Goal: Information Seeking & Learning: Understand process/instructions

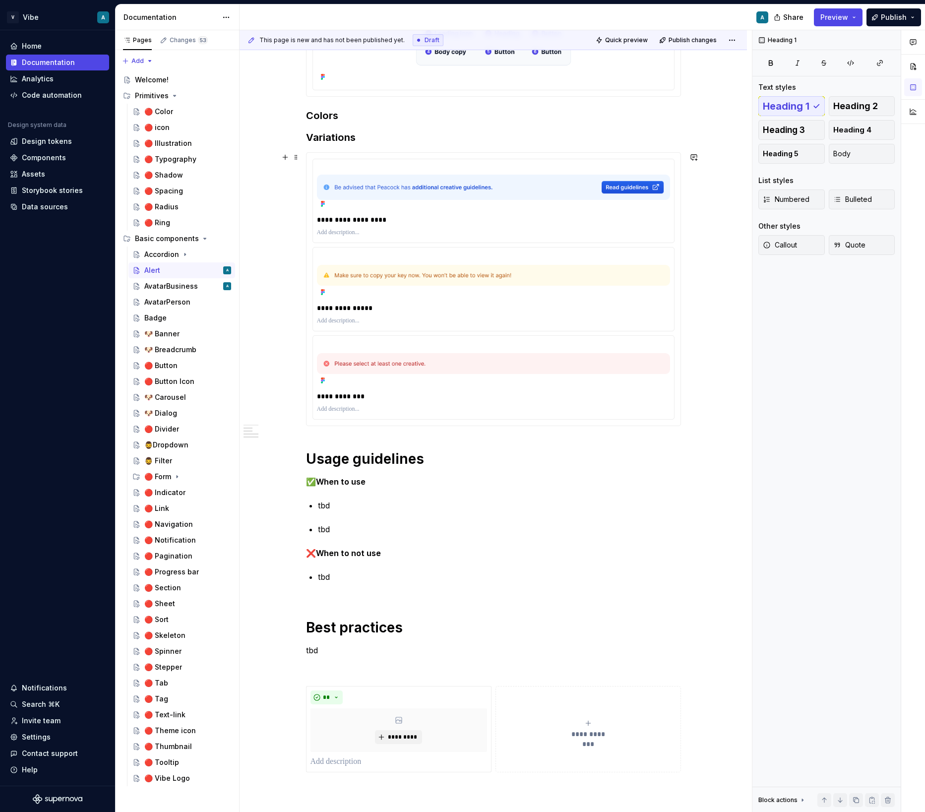
scroll to position [290, 0]
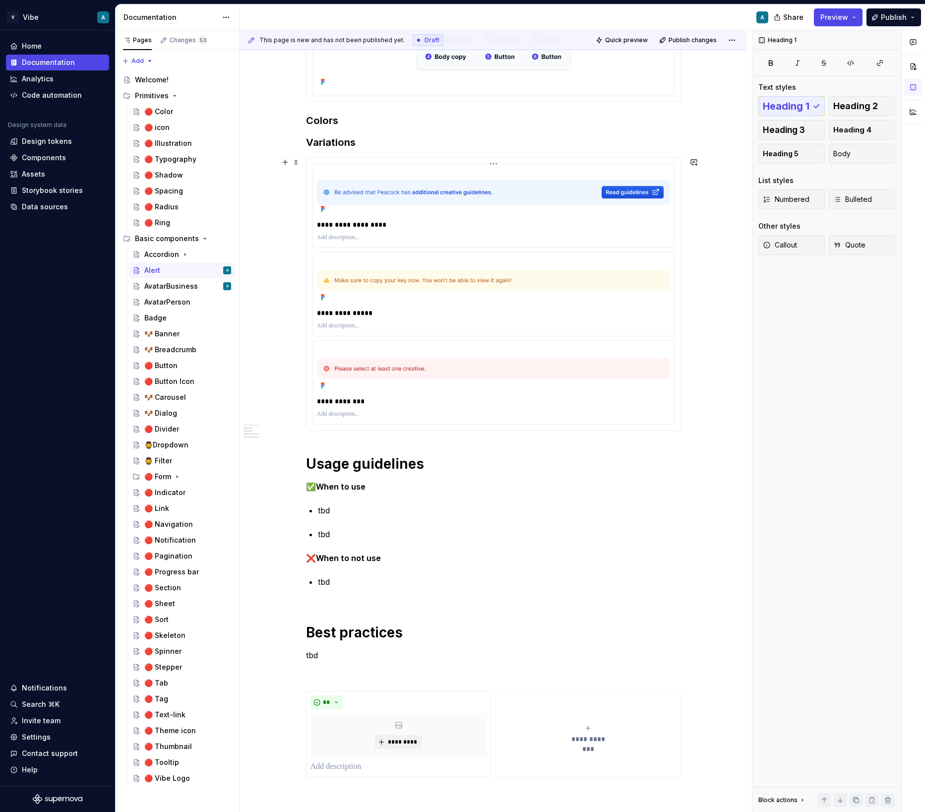
click at [576, 235] on p at bounding box center [493, 238] width 353 height 8
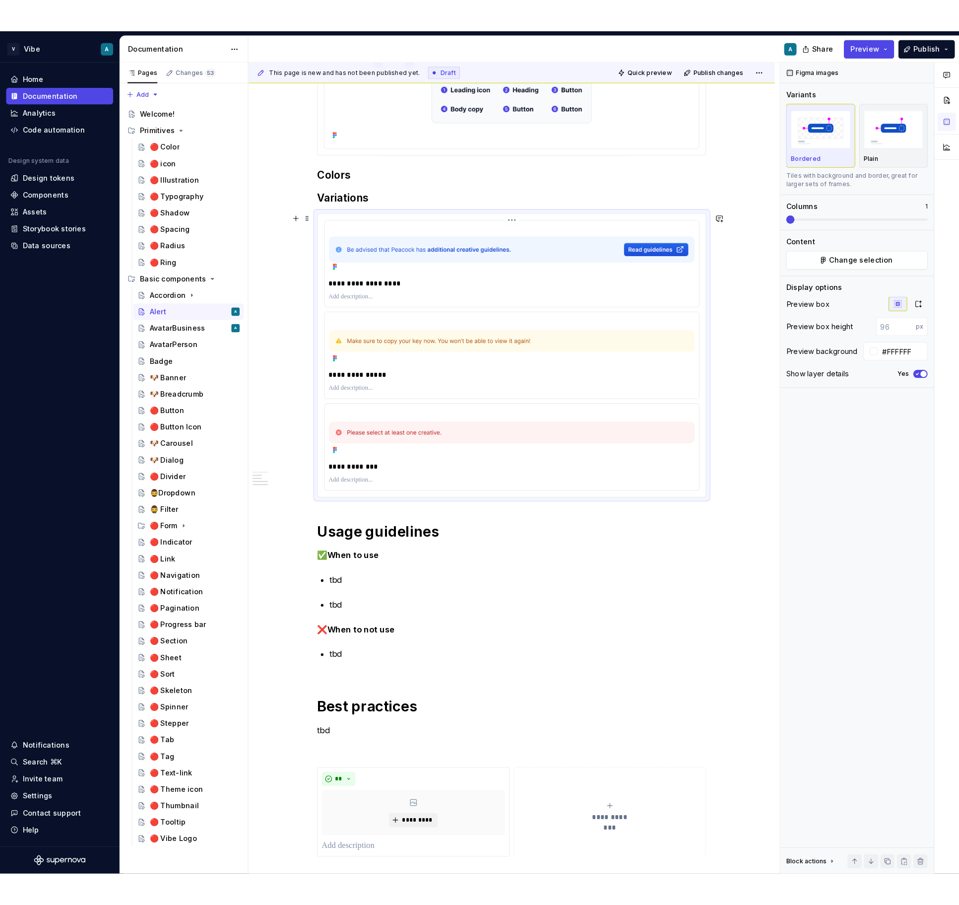
scroll to position [269, 0]
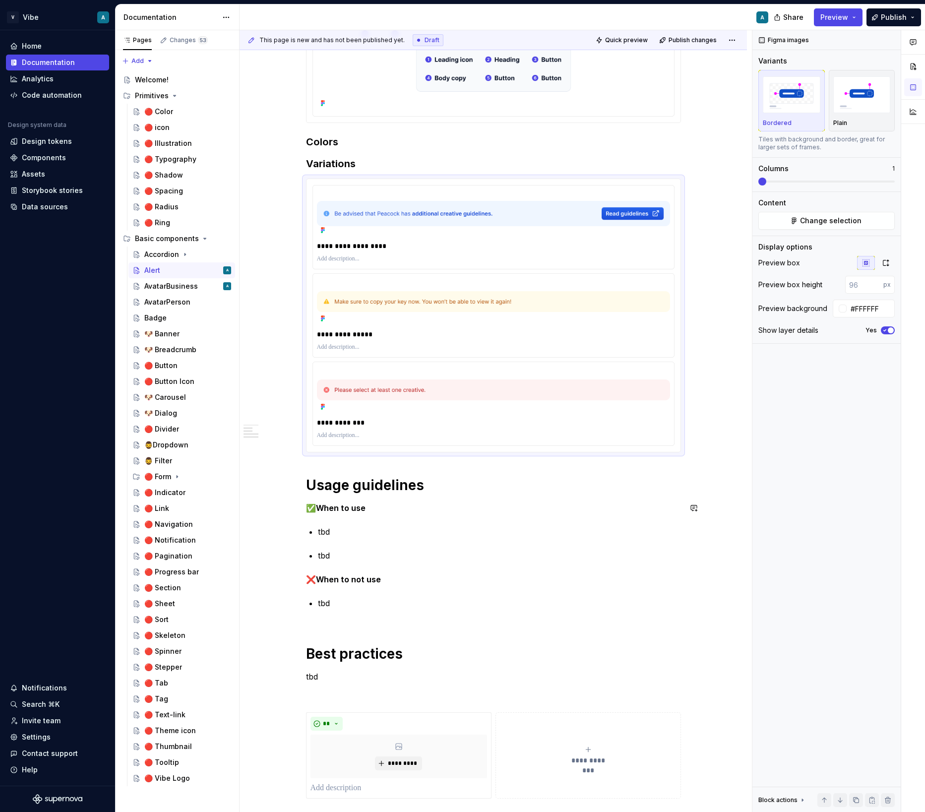
click at [341, 521] on div "**********" at bounding box center [493, 496] width 375 height 1143
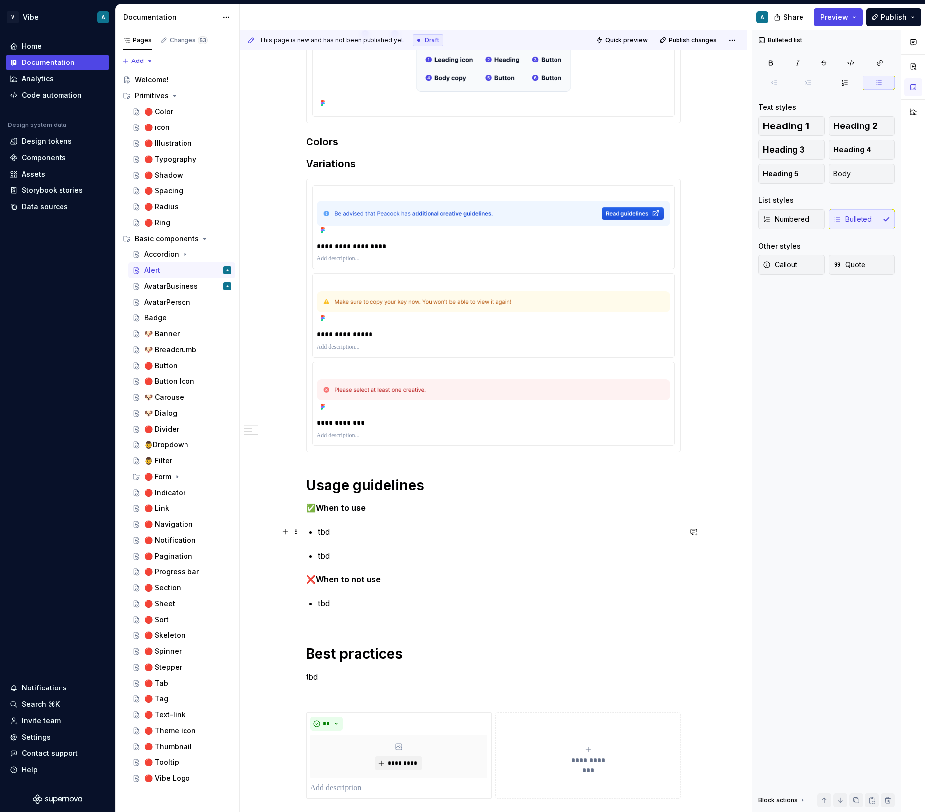
click at [326, 541] on div "**********" at bounding box center [493, 496] width 375 height 1143
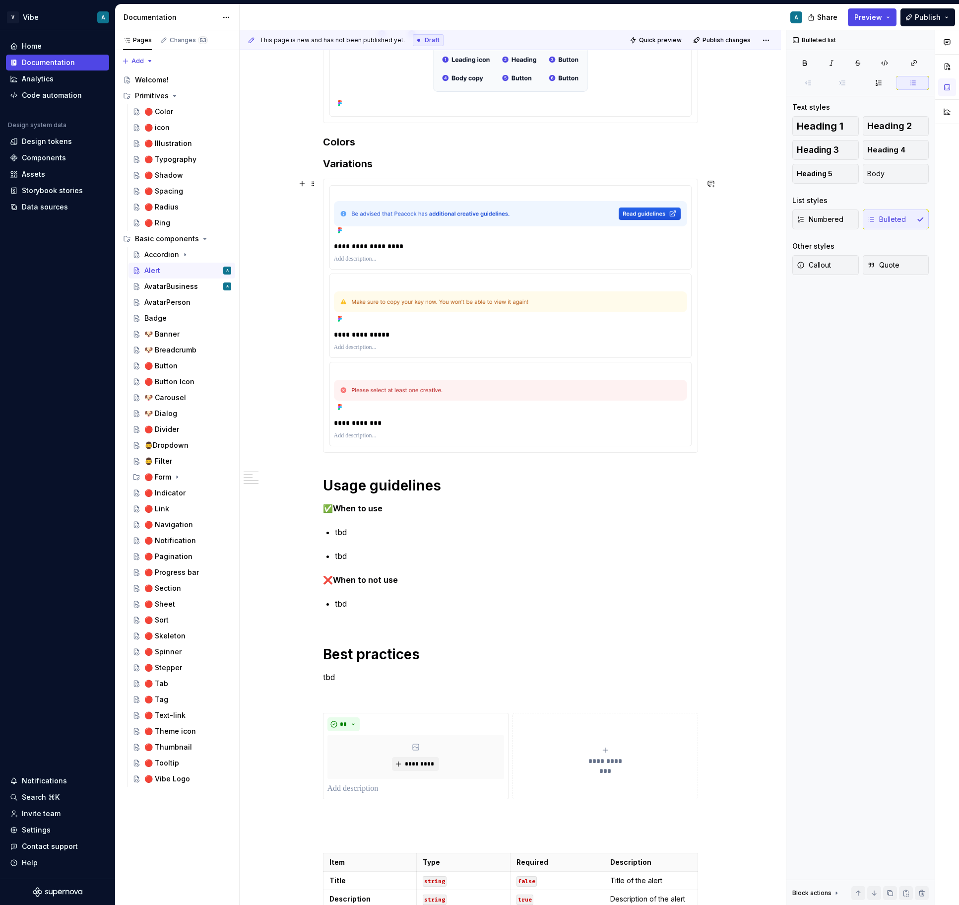
click at [387, 453] on div "**********" at bounding box center [510, 316] width 375 height 274
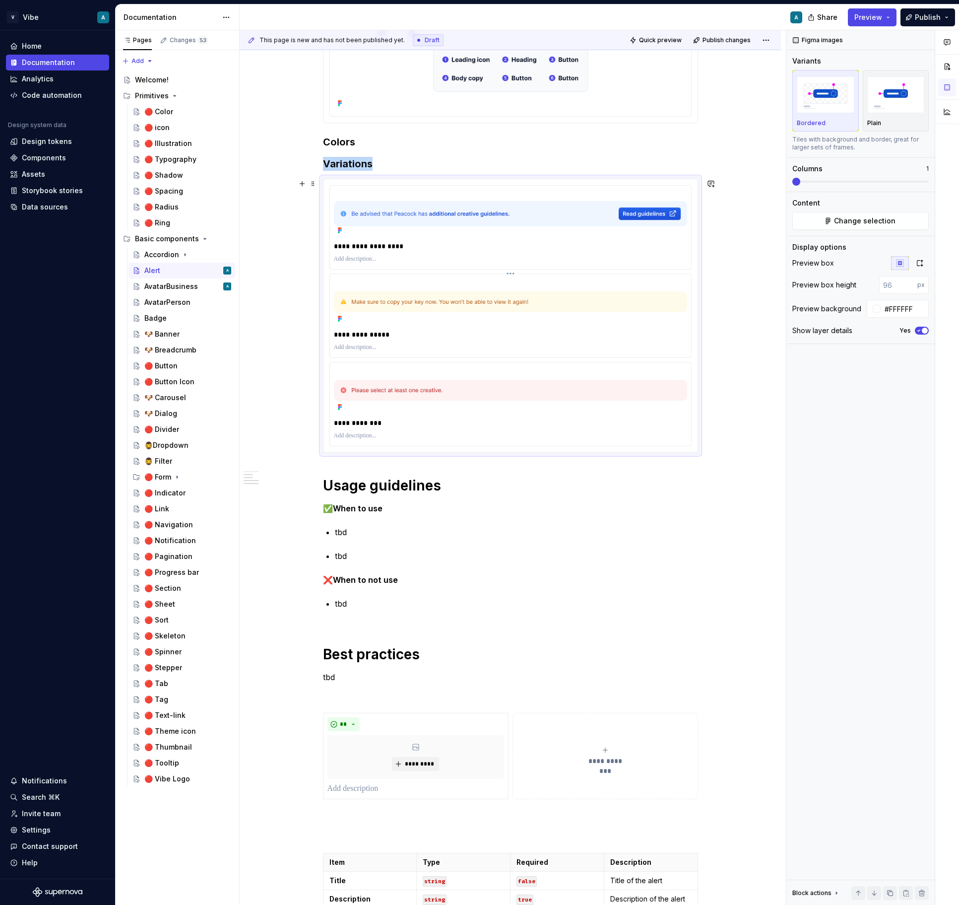
click at [474, 315] on div at bounding box center [510, 302] width 353 height 48
click at [857, 216] on span "Change selection" at bounding box center [865, 221] width 62 height 10
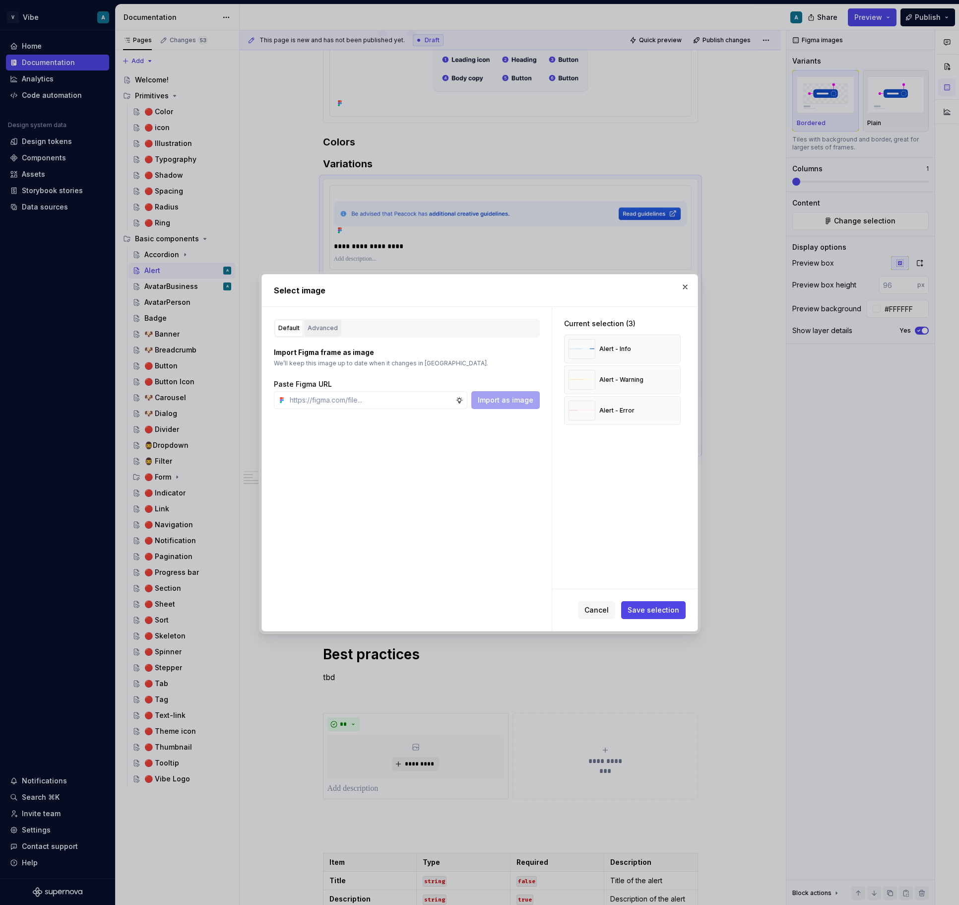
click at [323, 322] on button "Advanced" at bounding box center [322, 328] width 37 height 17
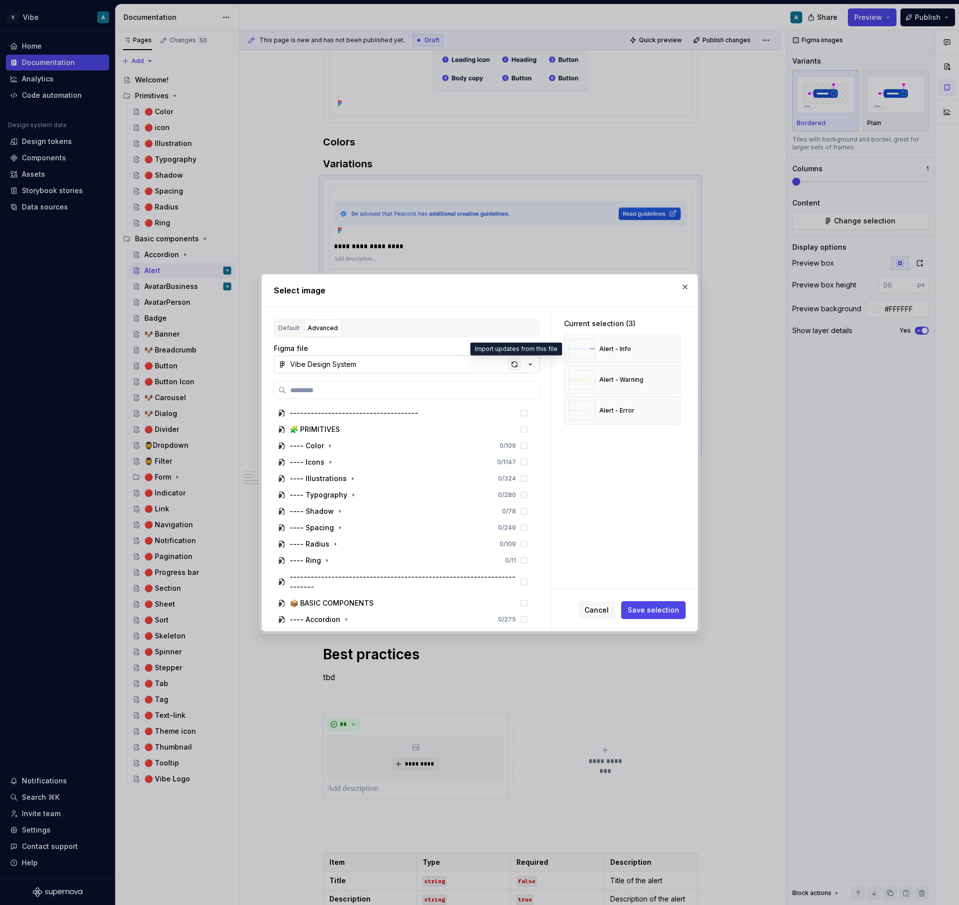
click at [513, 367] on div "button" at bounding box center [515, 364] width 14 height 14
type textarea "*"
click at [360, 385] on input "search" at bounding box center [412, 390] width 253 height 10
type input "**********"
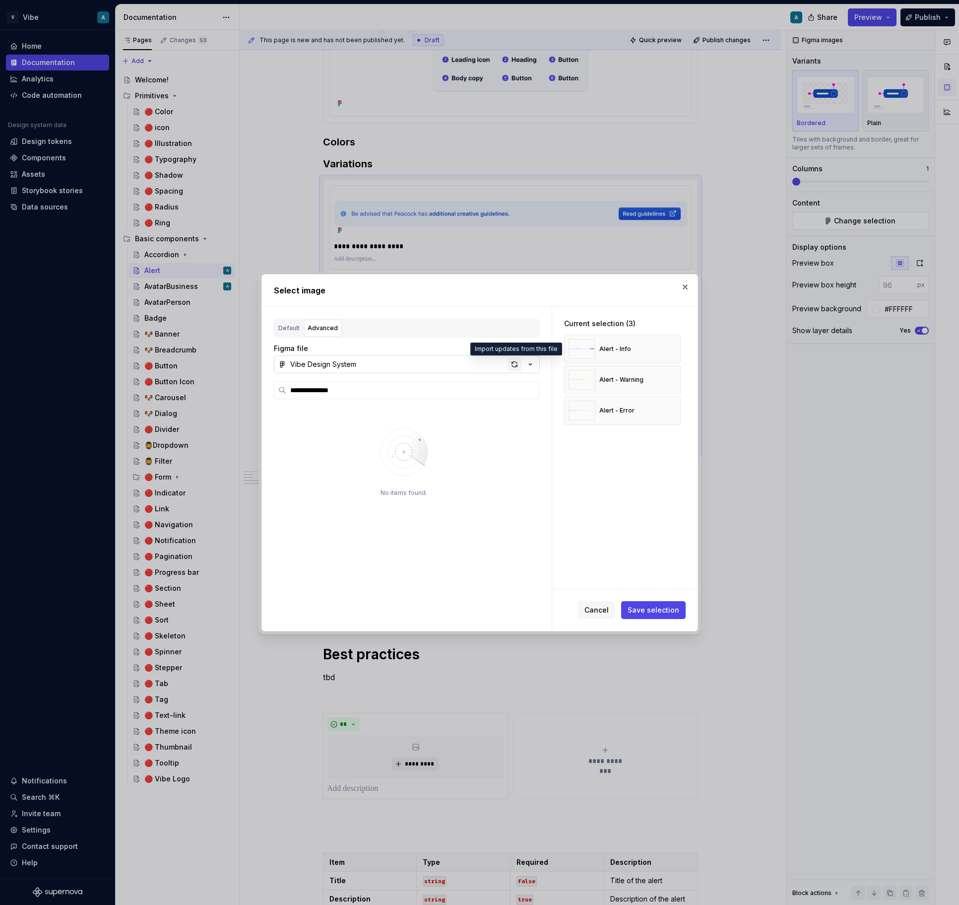
click at [516, 364] on div "button" at bounding box center [515, 364] width 14 height 14
type textarea "*"
click at [464, 413] on div "---- Alert 3 / 175" at bounding box center [403, 413] width 258 height 16
click at [498, 412] on button "button" at bounding box center [491, 413] width 14 height 14
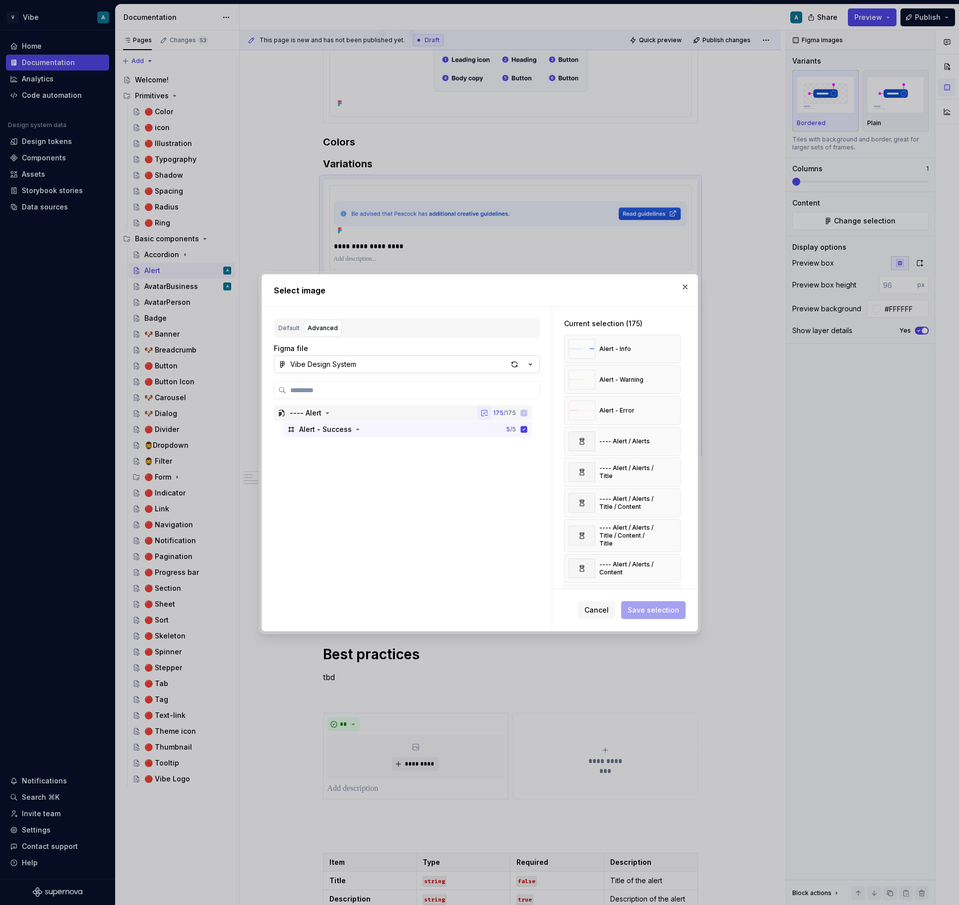
click at [491, 412] on button "button" at bounding box center [484, 413] width 14 height 14
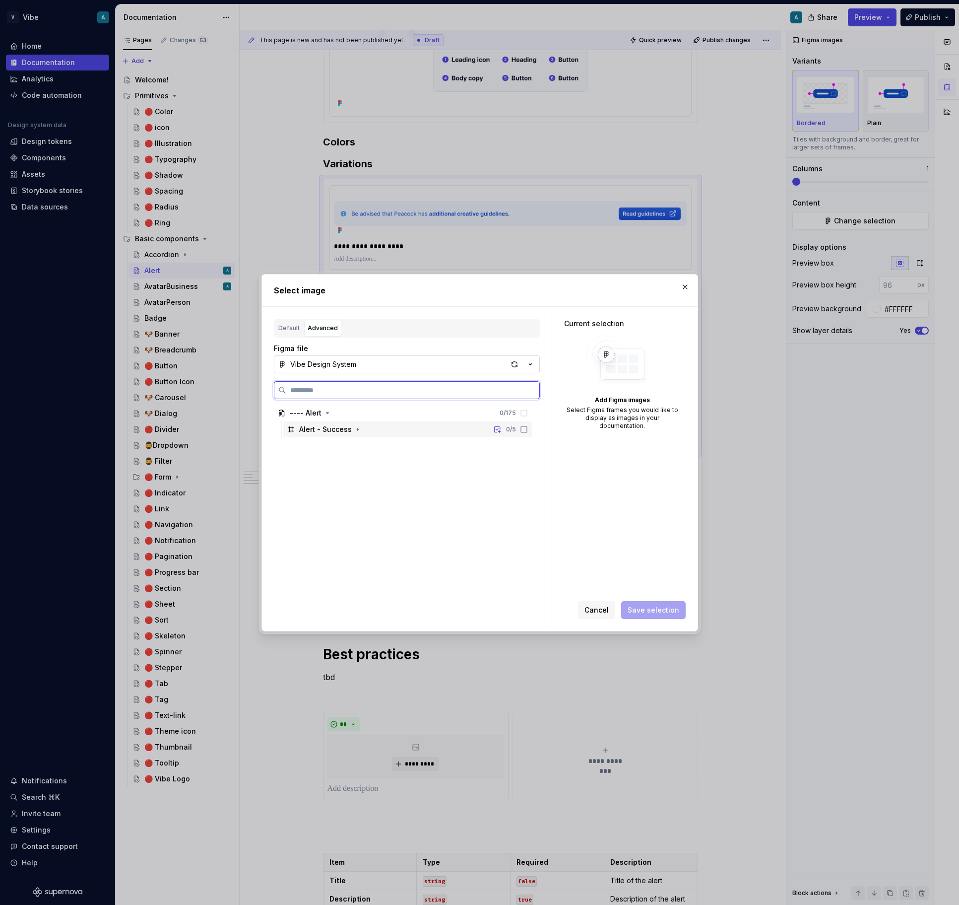
click at [528, 429] on icon at bounding box center [524, 429] width 8 height 8
click at [685, 289] on button "button" at bounding box center [685, 287] width 14 height 14
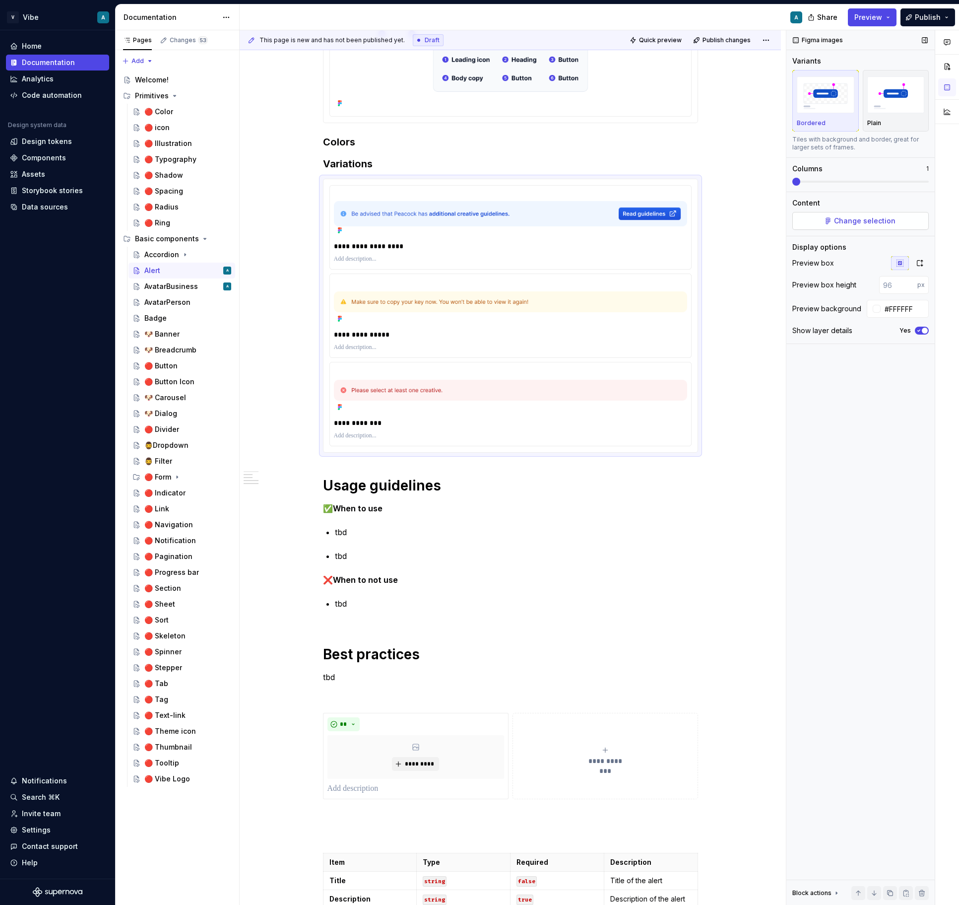
click at [828, 219] on button "Change selection" at bounding box center [860, 221] width 136 height 18
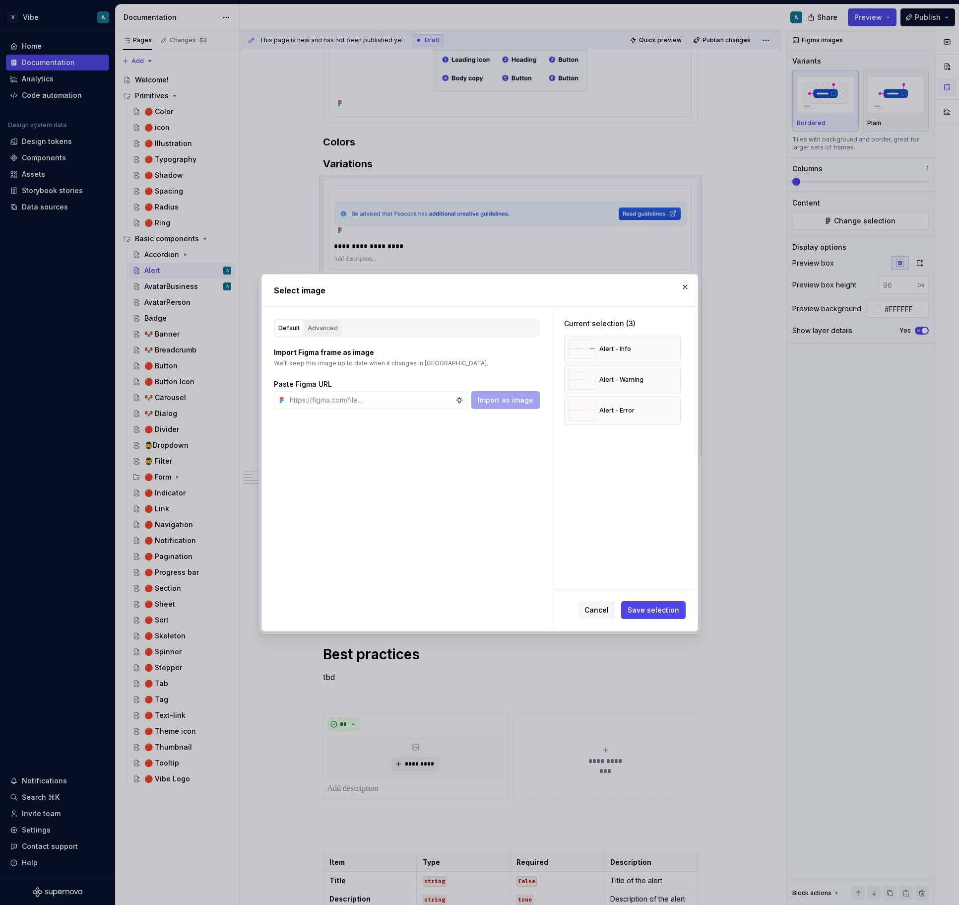
click at [331, 328] on div "Advanced" at bounding box center [323, 328] width 30 height 10
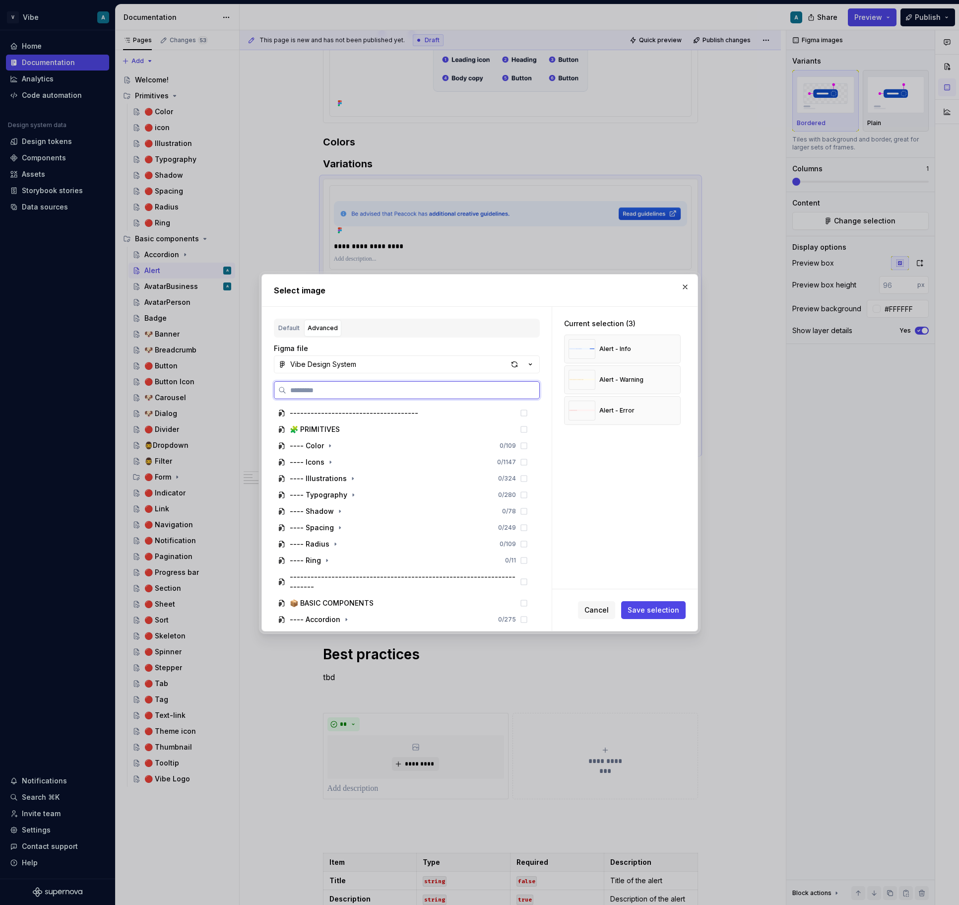
click at [318, 386] on input "search" at bounding box center [412, 390] width 253 height 10
paste input "**********"
type input "**********"
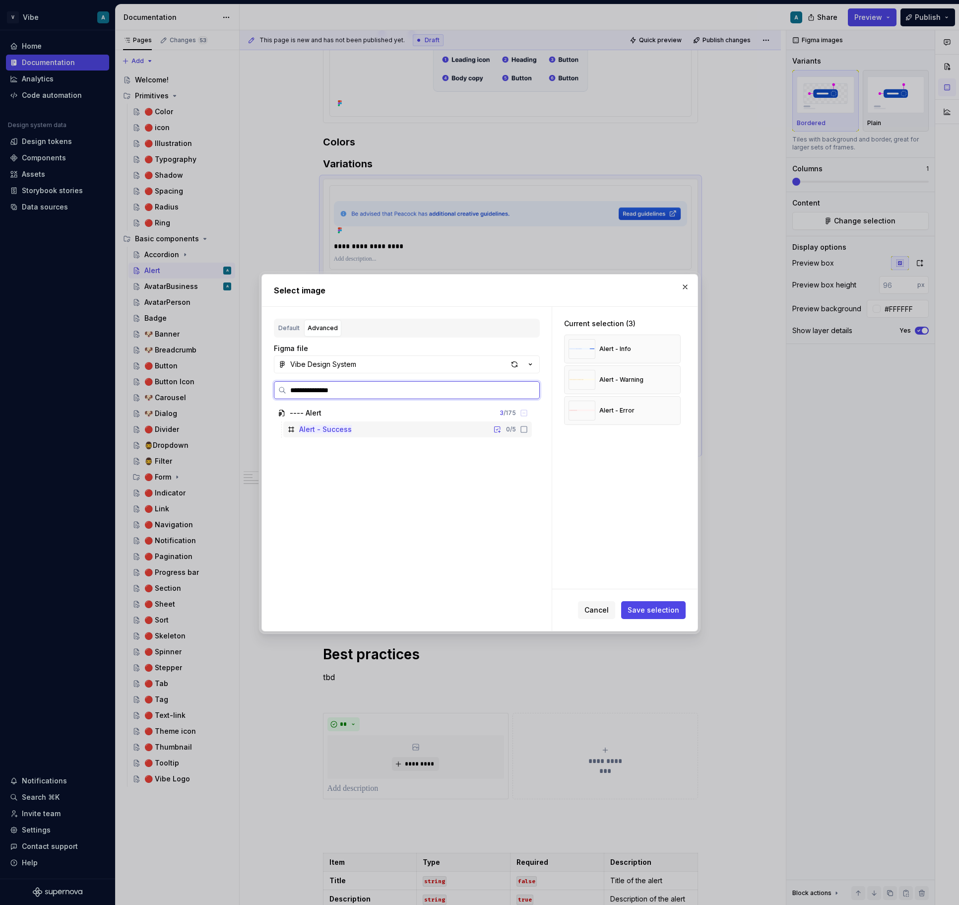
click at [355, 424] on div "Alert - Success 0 / 5" at bounding box center [407, 429] width 249 height 16
click at [657, 612] on span "Save selection" at bounding box center [654, 610] width 52 height 10
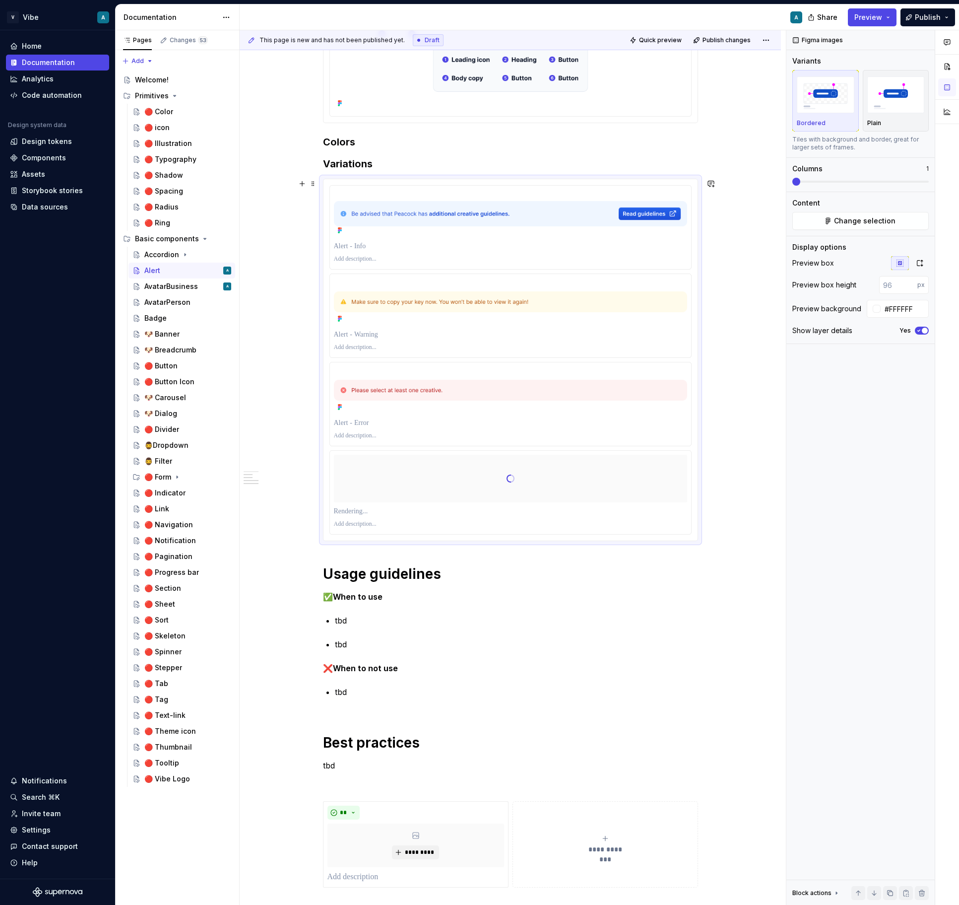
click at [356, 508] on p at bounding box center [510, 511] width 353 height 10
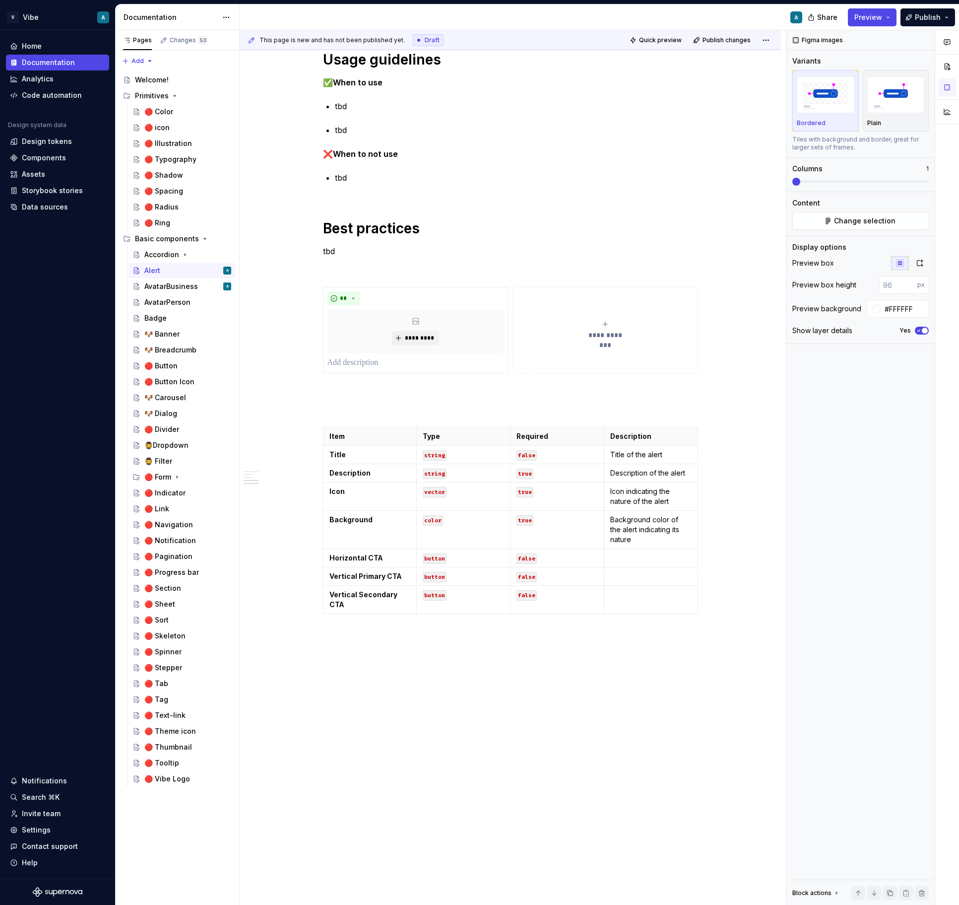
type textarea "*"
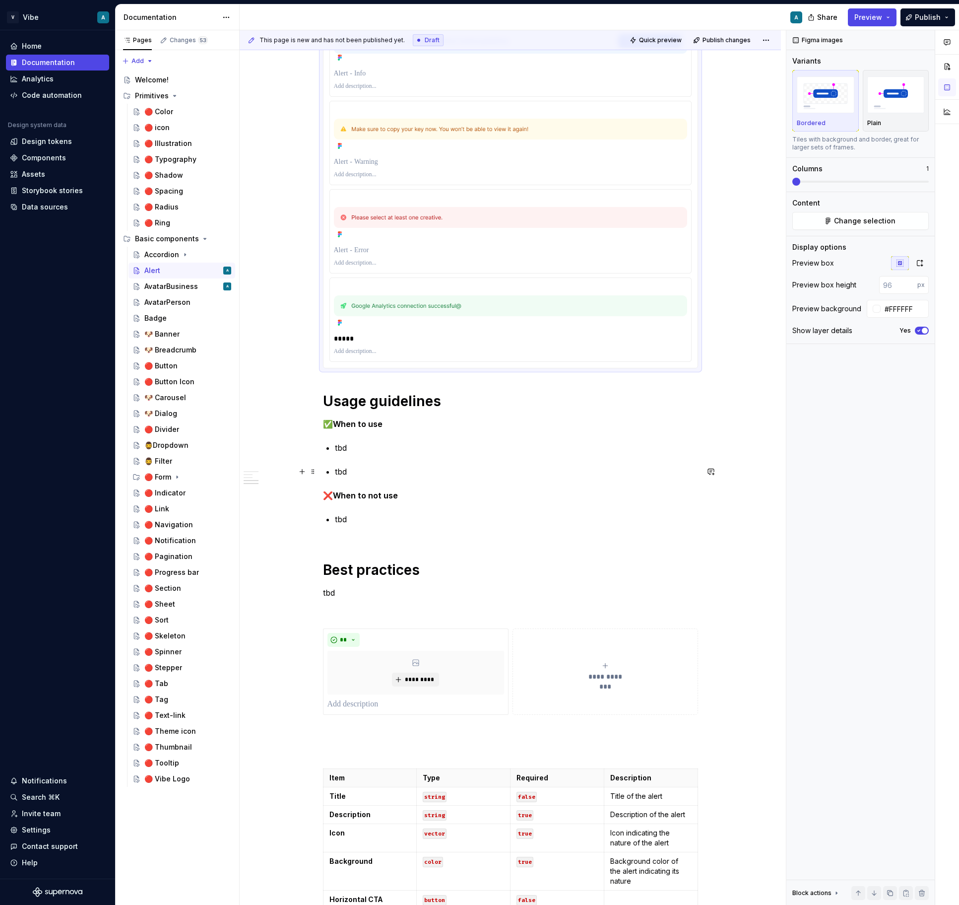
scroll to position [440, 0]
click at [364, 331] on div at bounding box center [510, 308] width 353 height 48
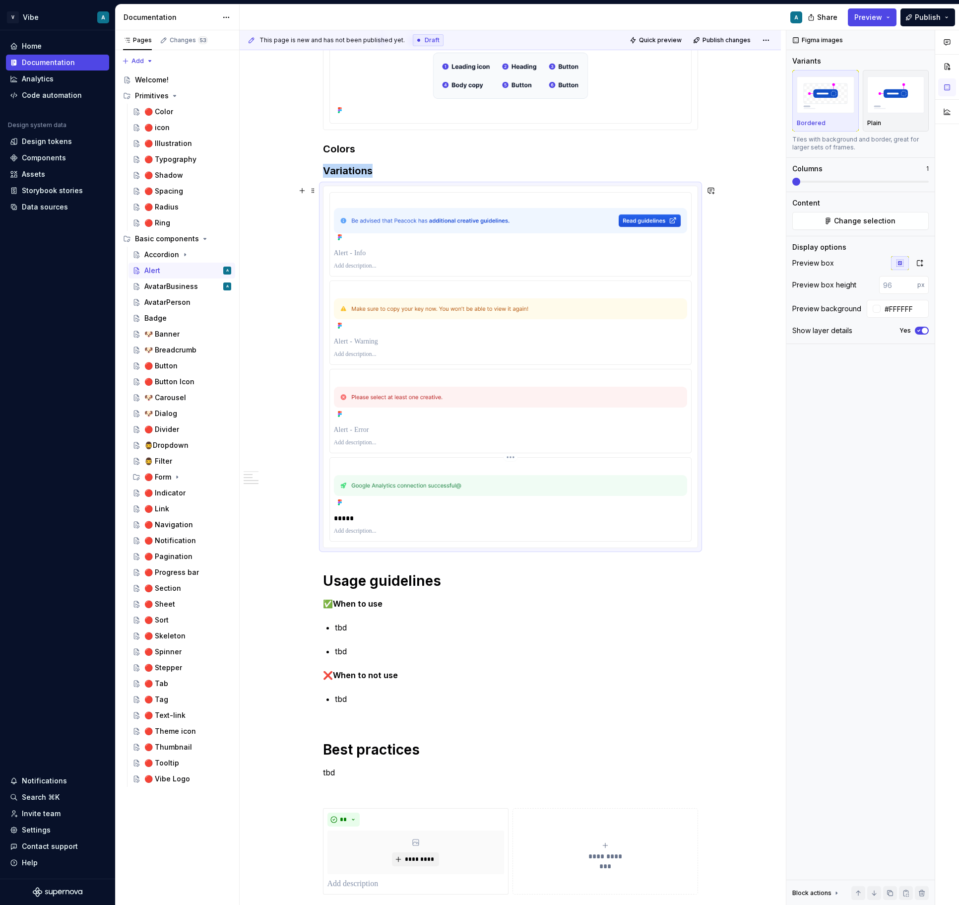
scroll to position [215, 0]
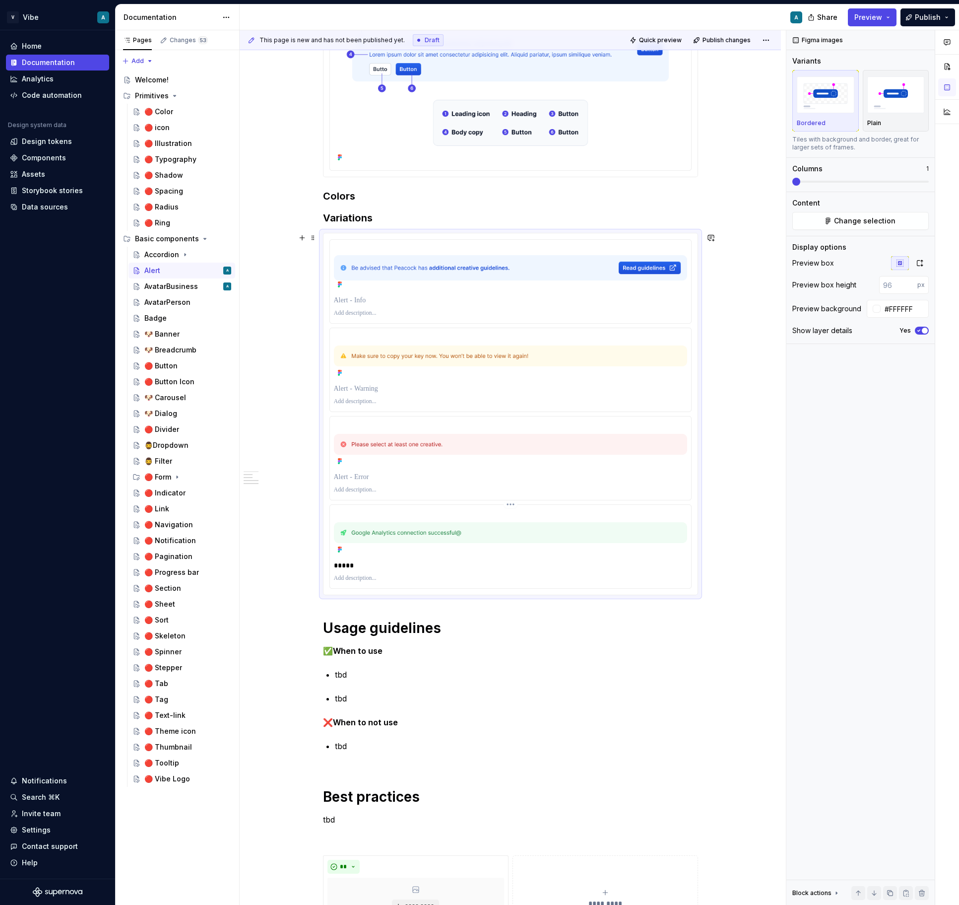
click at [360, 567] on p "*****" at bounding box center [510, 565] width 353 height 10
click at [359, 473] on p at bounding box center [510, 477] width 353 height 10
paste div
click at [378, 388] on p at bounding box center [510, 389] width 353 height 10
paste div
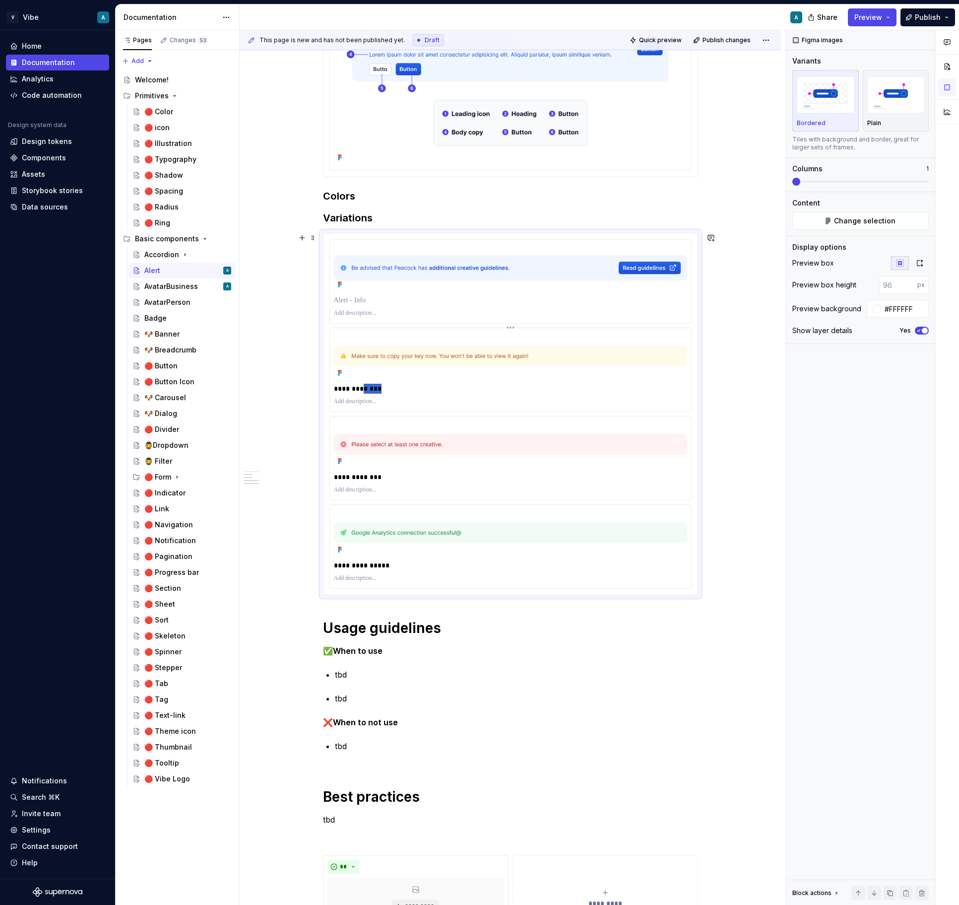
drag, startPoint x: 359, startPoint y: 392, endPoint x: 397, endPoint y: 395, distance: 38.3
click at [397, 395] on div "**********" at bounding box center [510, 389] width 353 height 14
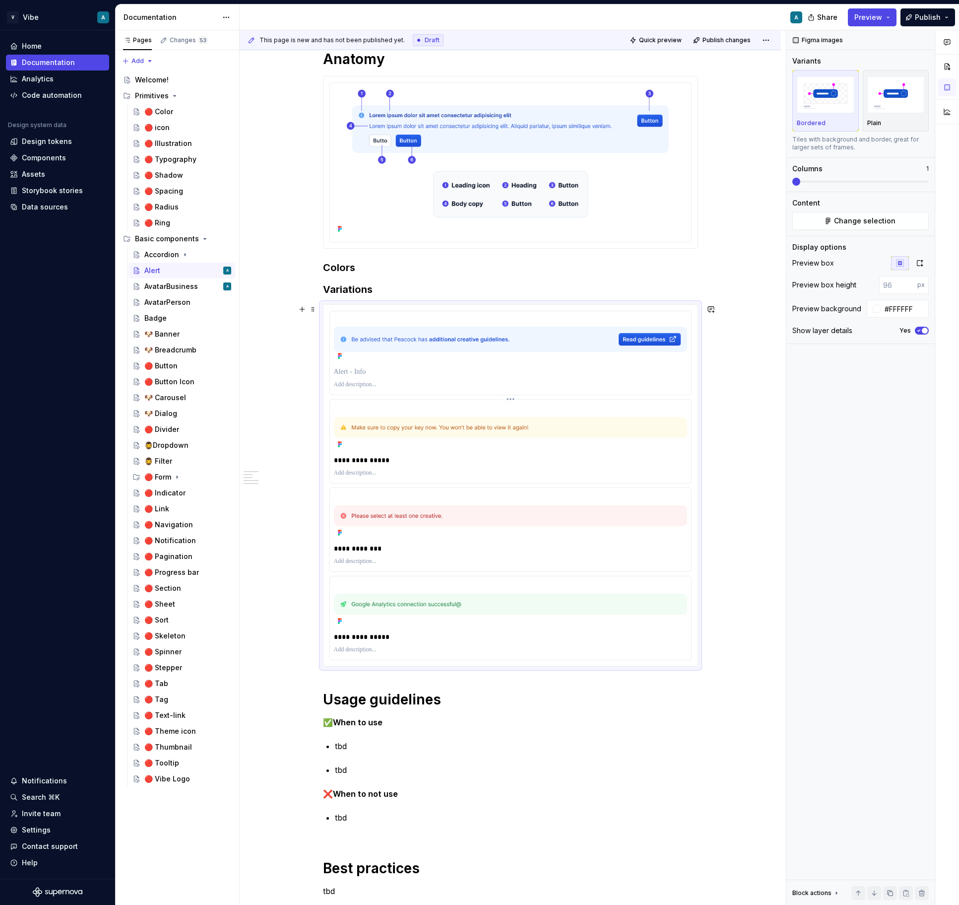
scroll to position [119, 0]
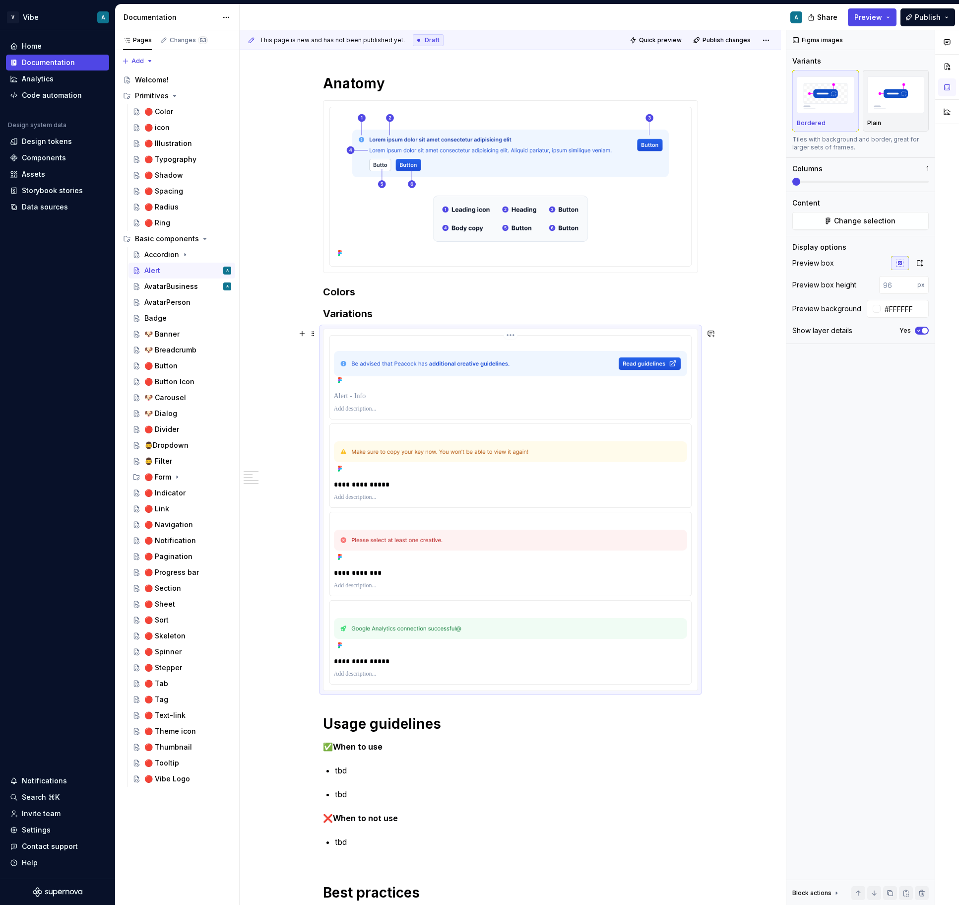
click at [364, 400] on p at bounding box center [510, 396] width 353 height 10
drag, startPoint x: 360, startPoint y: 396, endPoint x: 431, endPoint y: 396, distance: 70.5
click at [431, 396] on p "**********" at bounding box center [510, 396] width 353 height 10
click at [763, 364] on div "**********" at bounding box center [510, 820] width 541 height 1538
click at [538, 412] on p at bounding box center [510, 409] width 353 height 8
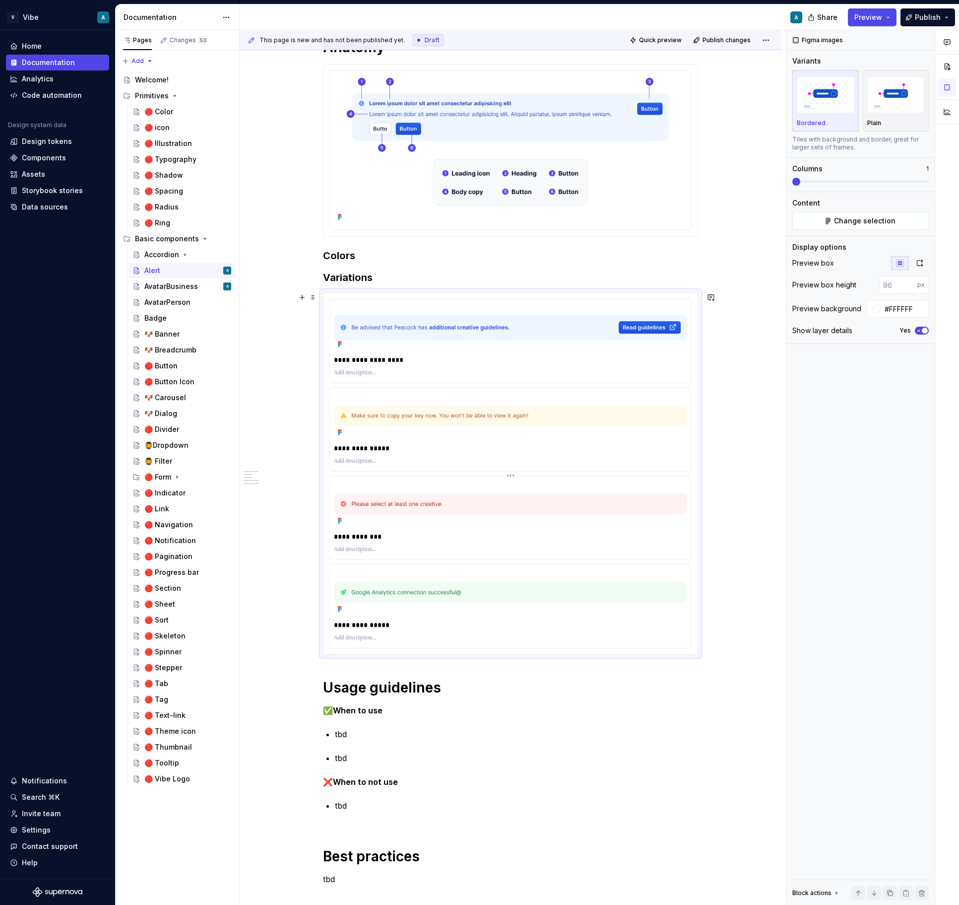
scroll to position [157, 0]
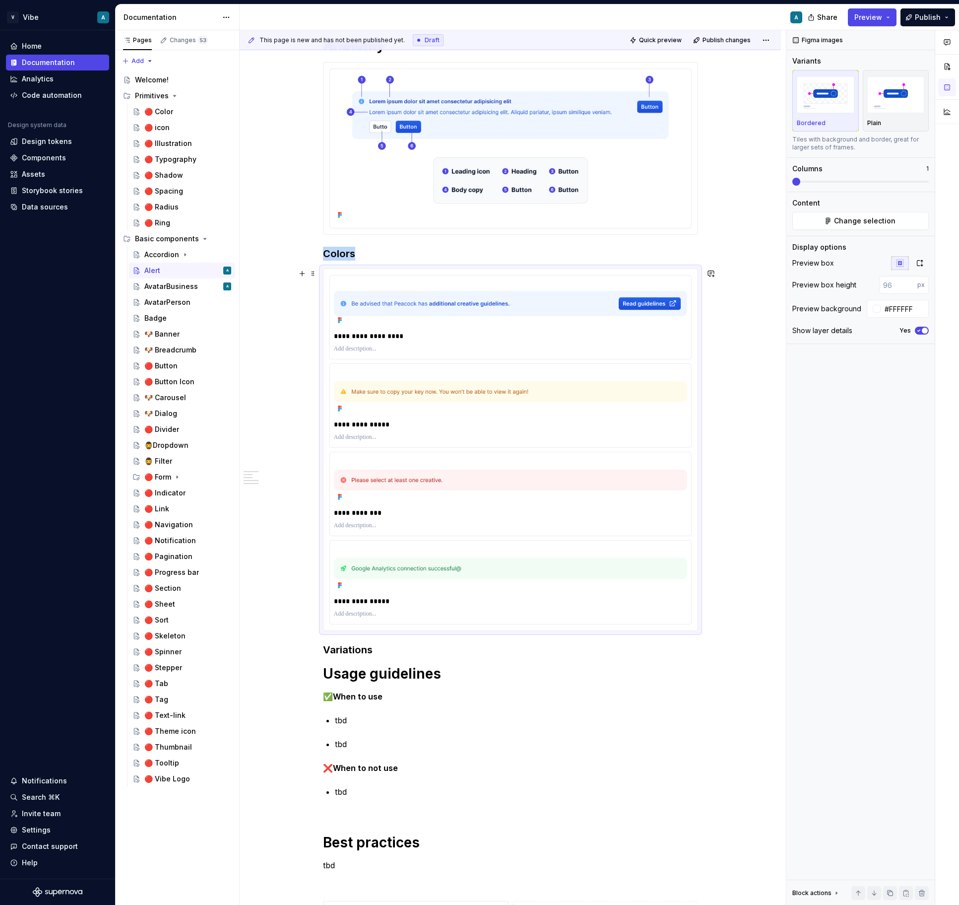
click at [781, 549] on div "**********" at bounding box center [510, 775] width 541 height 1526
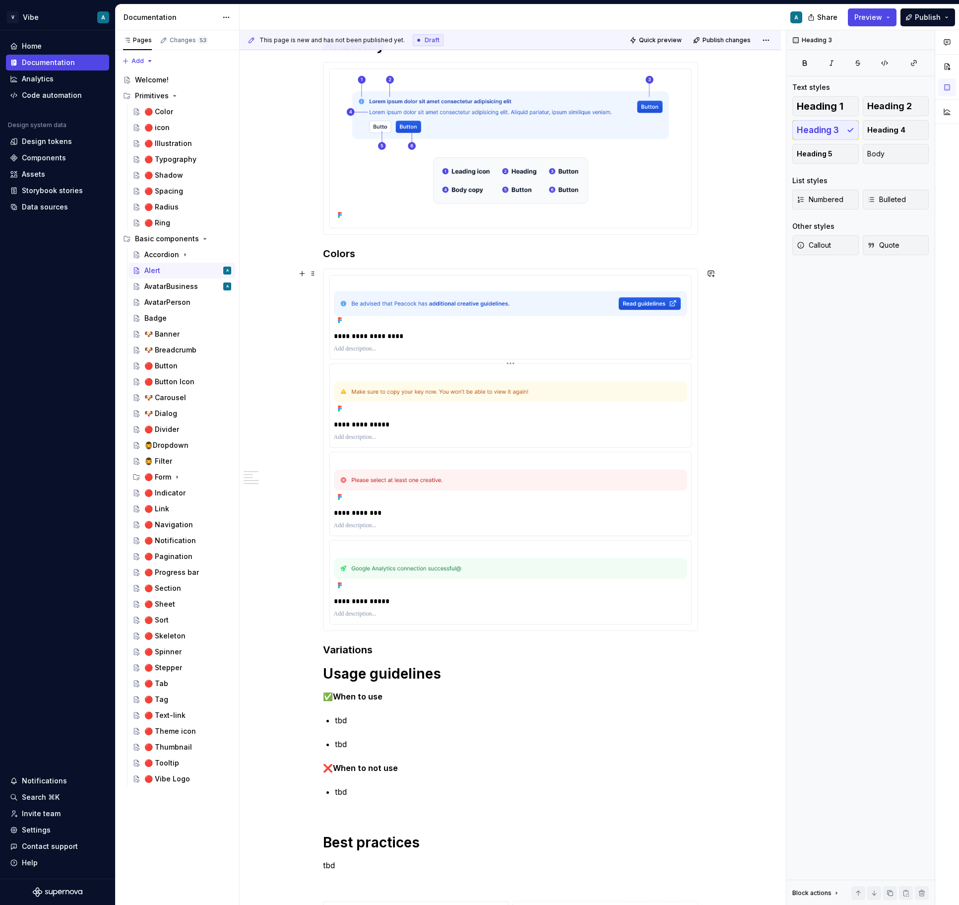
click at [555, 379] on div at bounding box center [510, 392] width 353 height 48
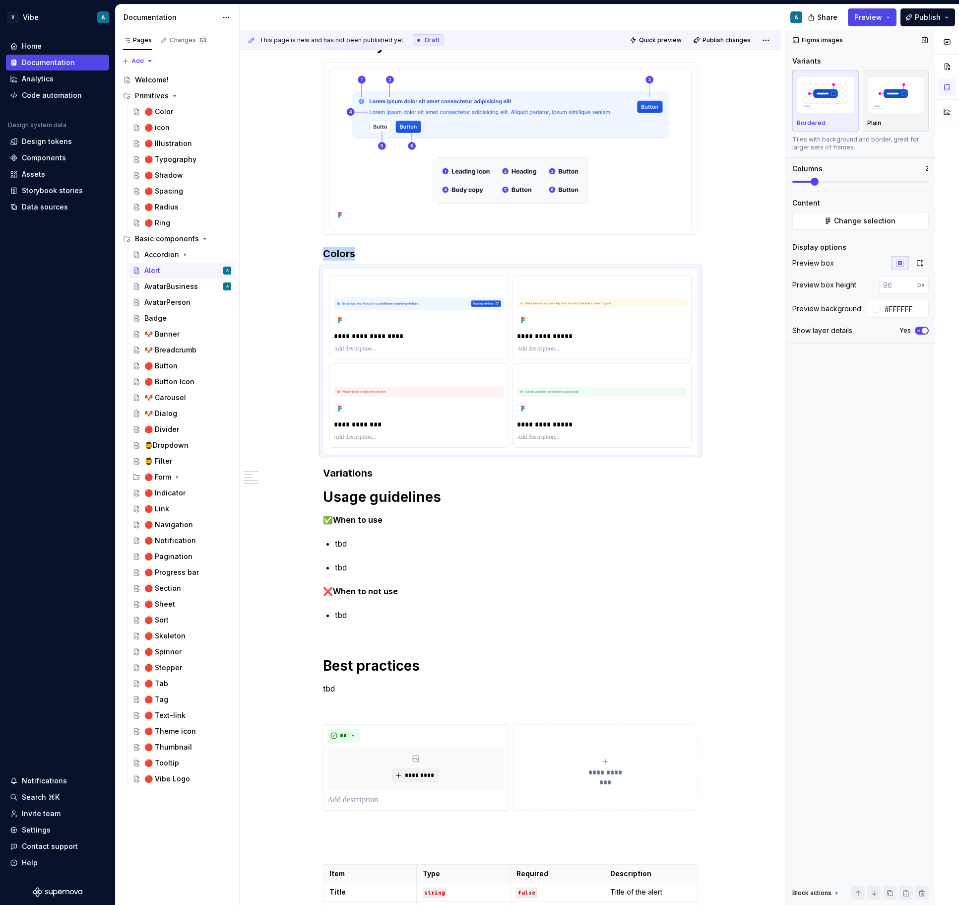
click at [814, 181] on span at bounding box center [860, 182] width 136 height 2
click at [181, 335] on div "🐶 Banner" at bounding box center [187, 334] width 87 height 14
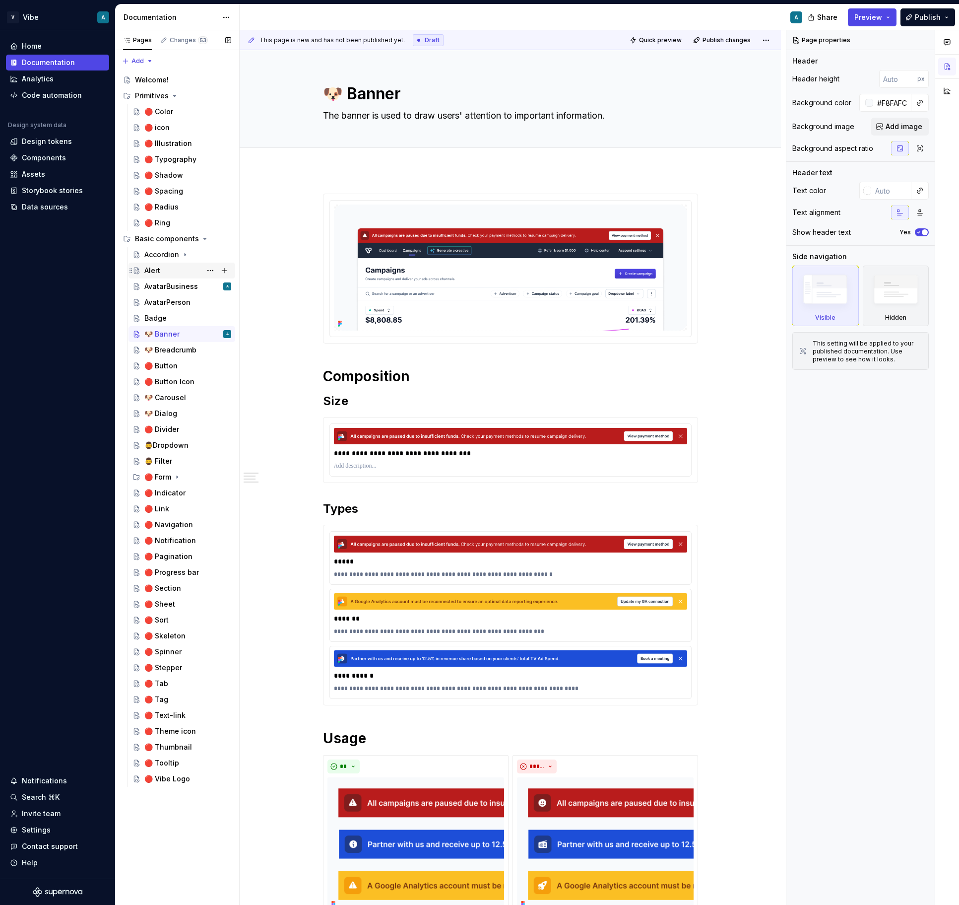
click at [171, 269] on div "Alert" at bounding box center [187, 271] width 87 height 14
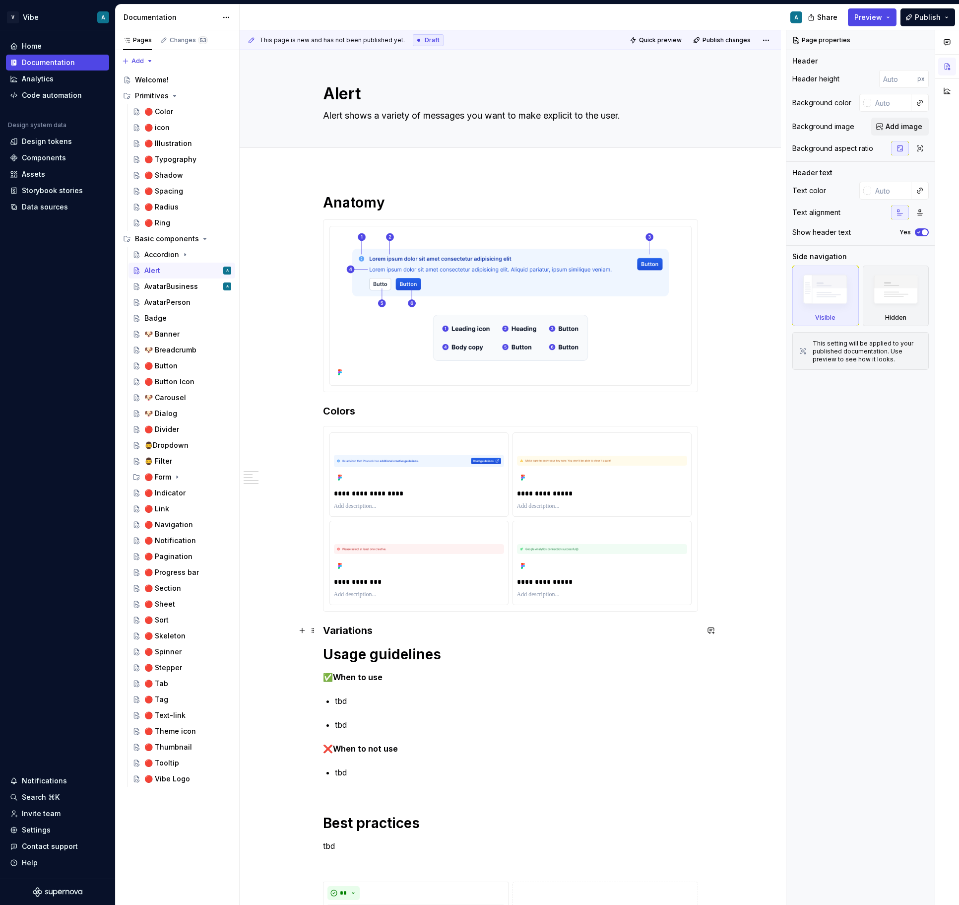
click at [386, 625] on h3 "Variations" at bounding box center [510, 630] width 375 height 14
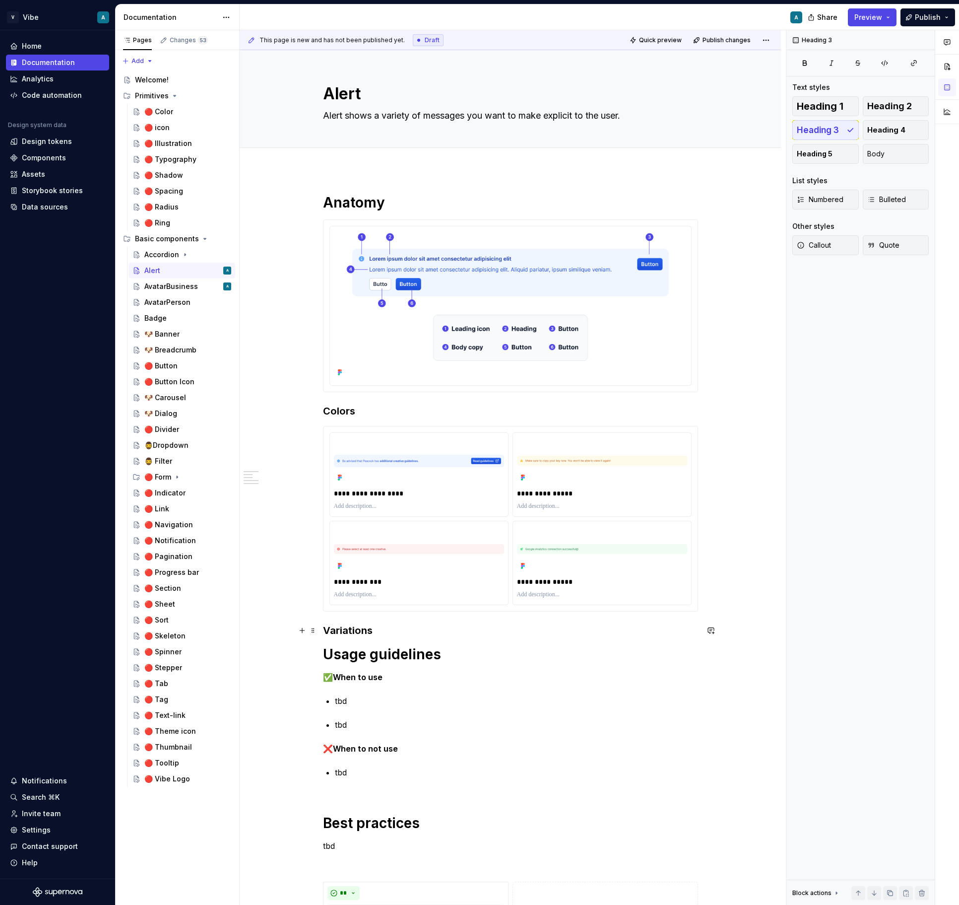
click at [382, 635] on h3 "Variations" at bounding box center [510, 630] width 375 height 14
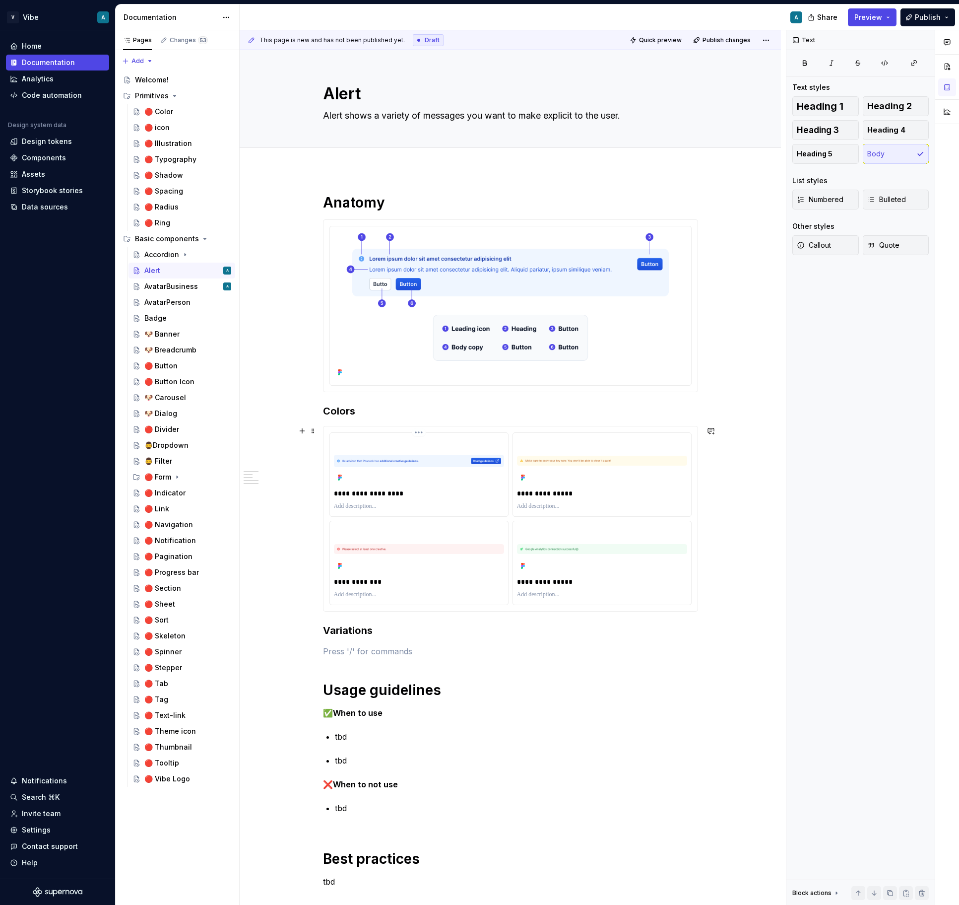
click at [433, 474] on div at bounding box center [419, 461] width 170 height 48
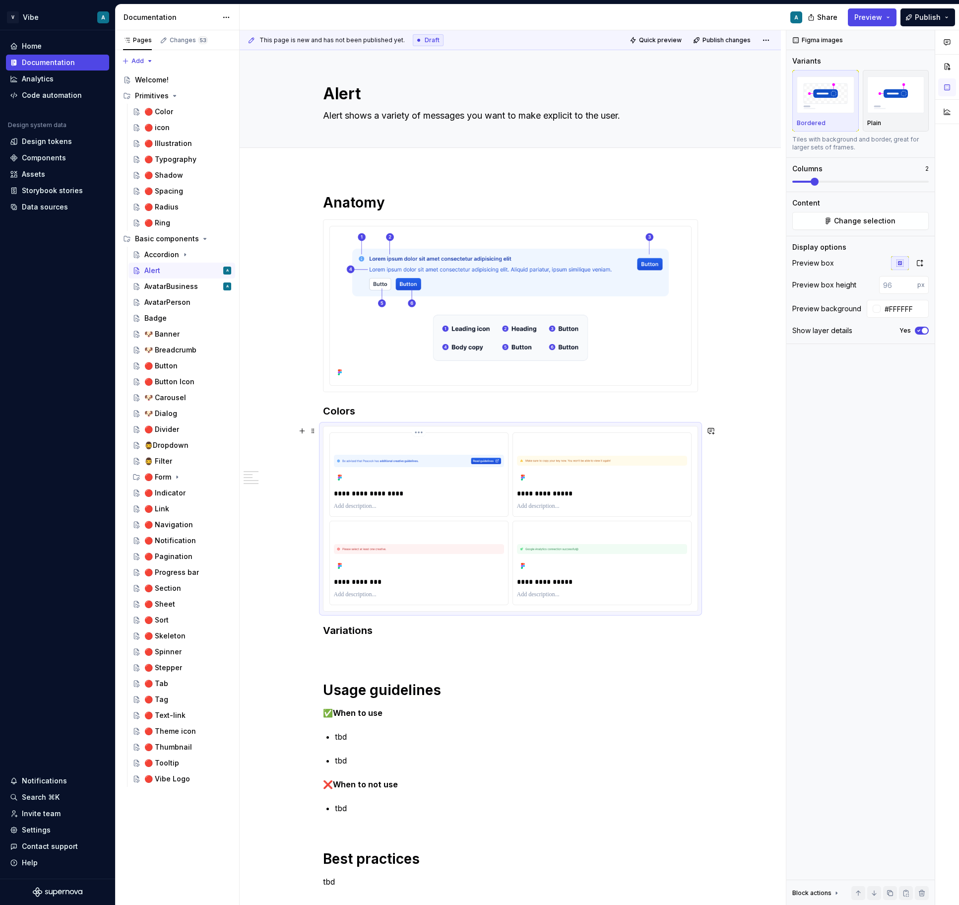
click at [433, 474] on div at bounding box center [419, 461] width 170 height 48
type textarea "*"
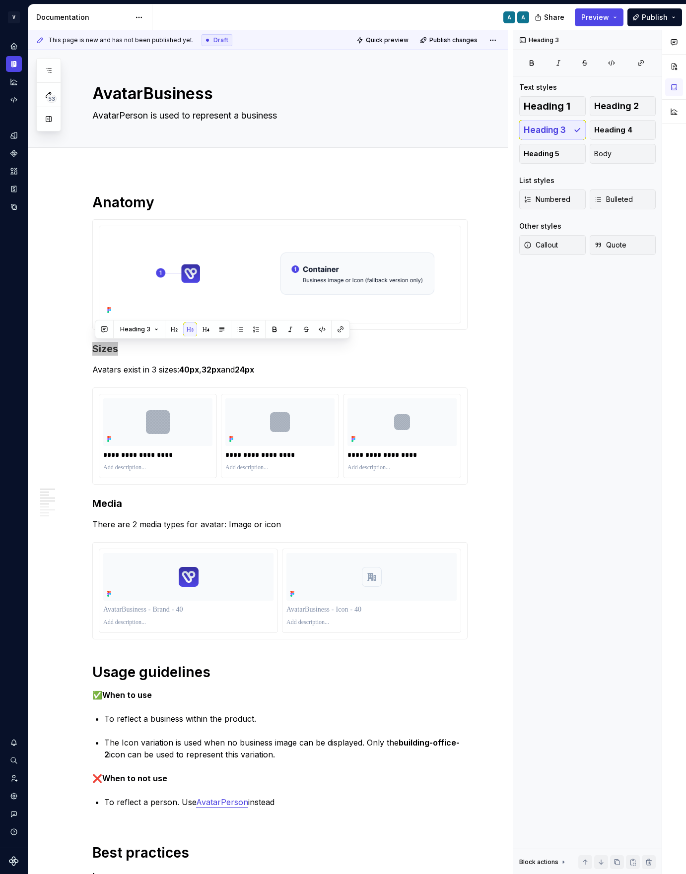
type textarea "*"
